Goal: Check status

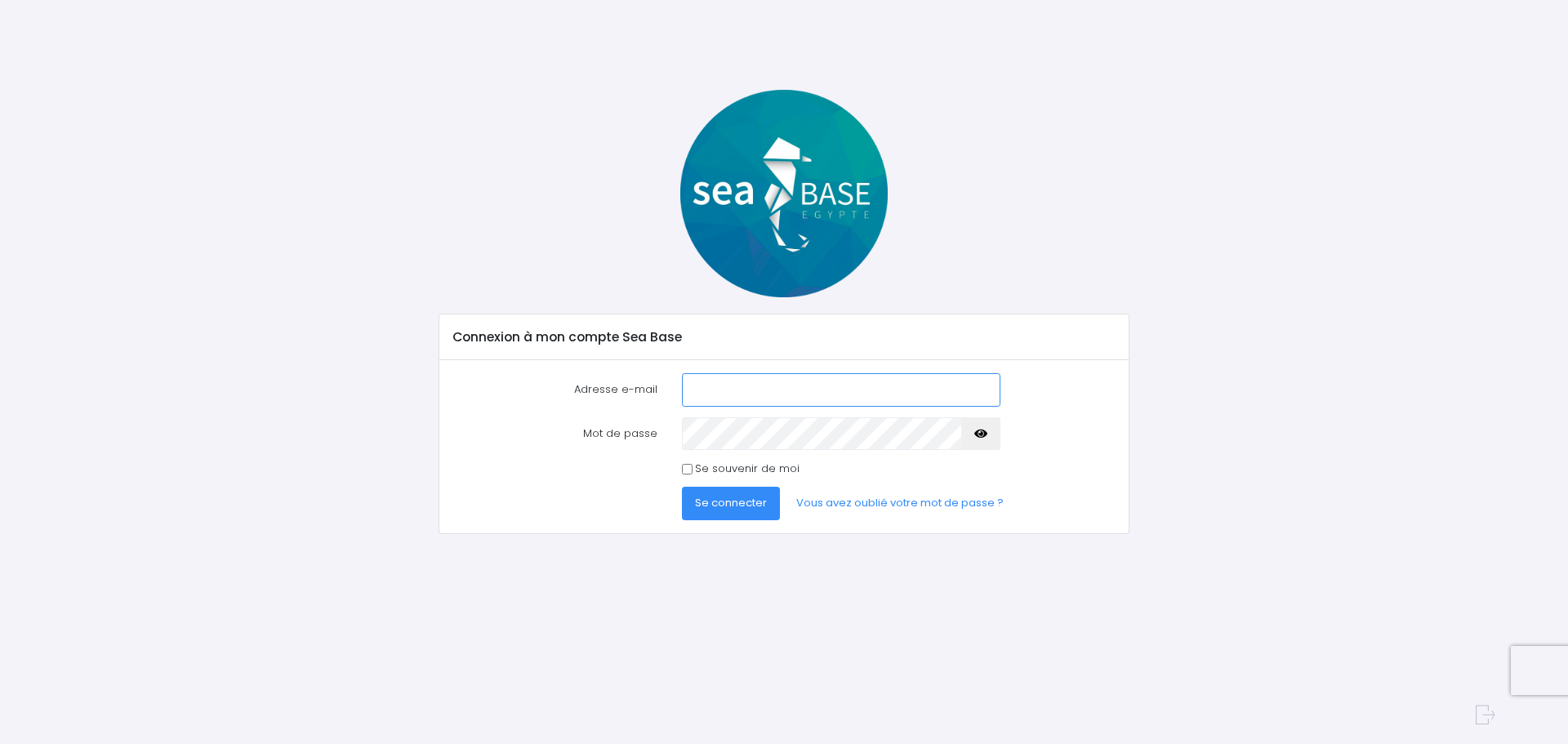
type input "steph_jolly@yahoo.fr"
click at [729, 509] on span "Se connecter" at bounding box center [731, 503] width 72 height 15
